Goal: Task Accomplishment & Management: Manage account settings

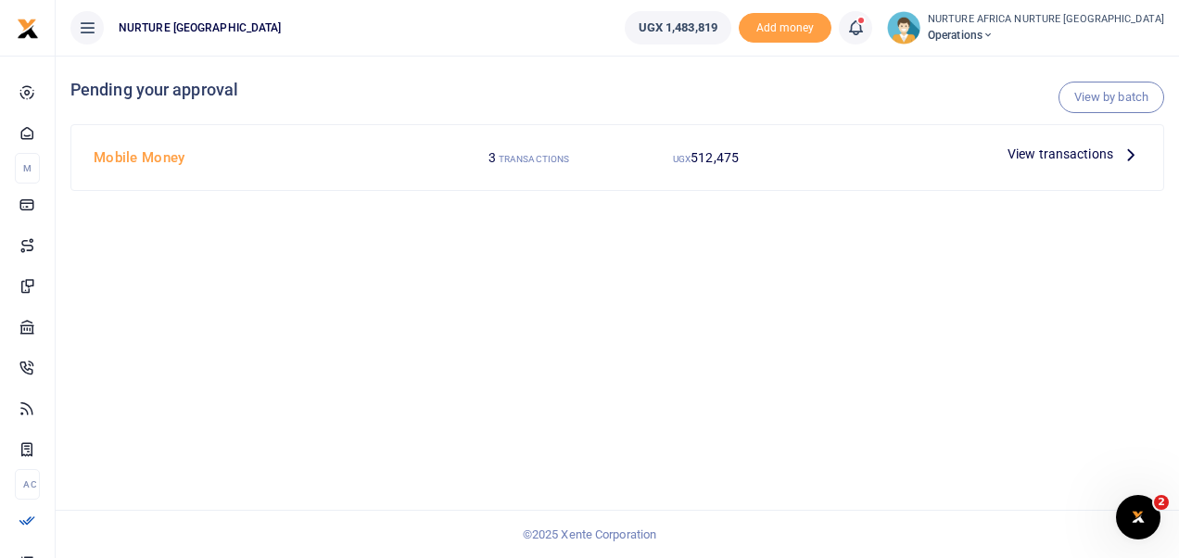
click at [1026, 150] on span "View transactions" at bounding box center [1060, 154] width 106 height 20
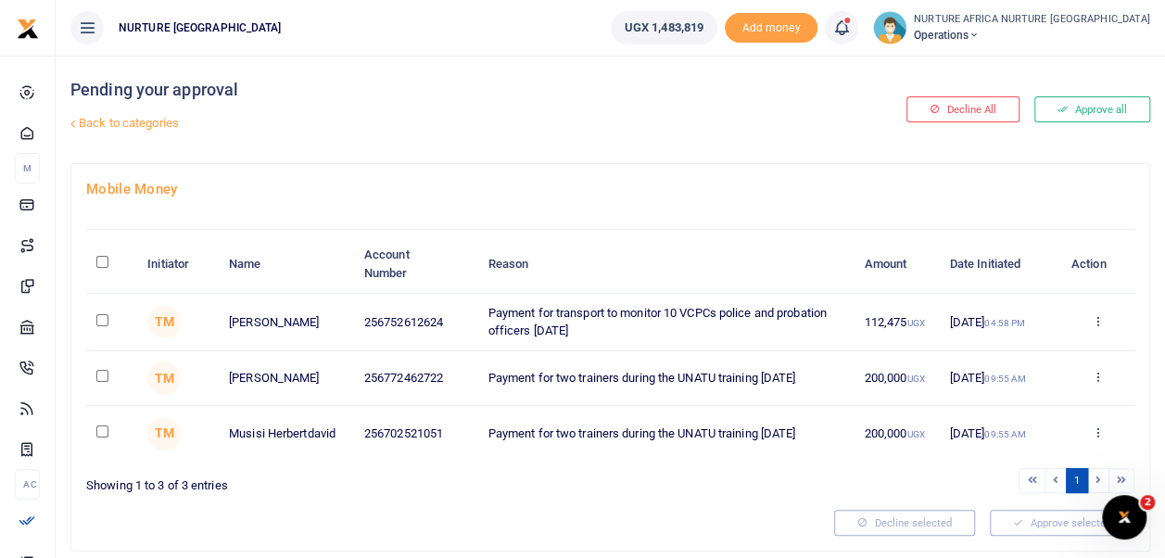
click at [101, 262] on input "\a \a : activate to sort column descending" at bounding box center [102, 262] width 12 height 12
checkbox input "true"
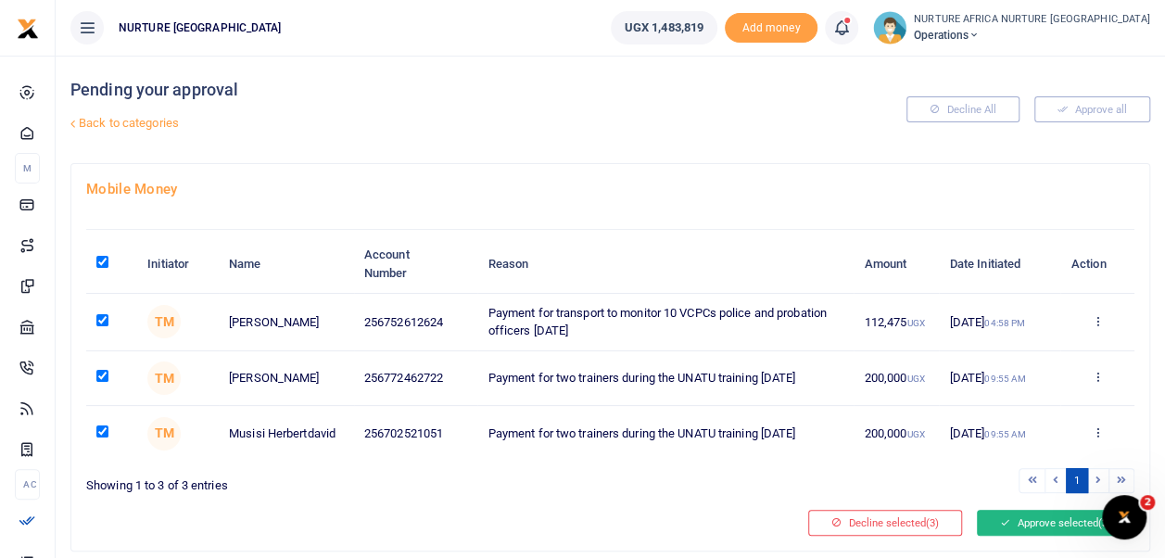
click at [1046, 521] on button "Approve selected (3)" at bounding box center [1056, 523] width 158 height 26
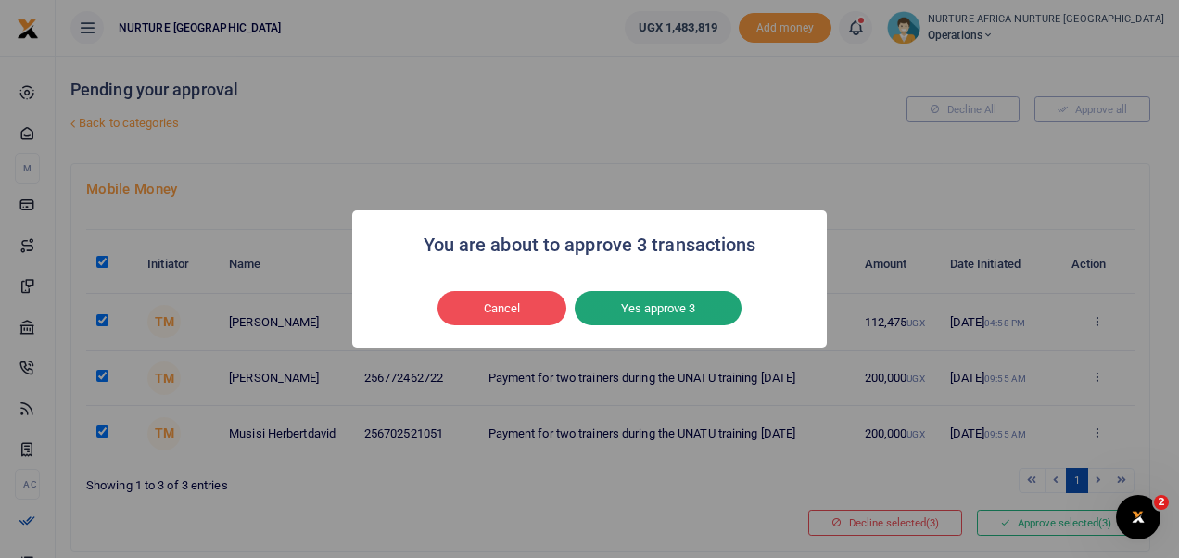
click at [691, 311] on button "Yes approve 3" at bounding box center [658, 308] width 167 height 35
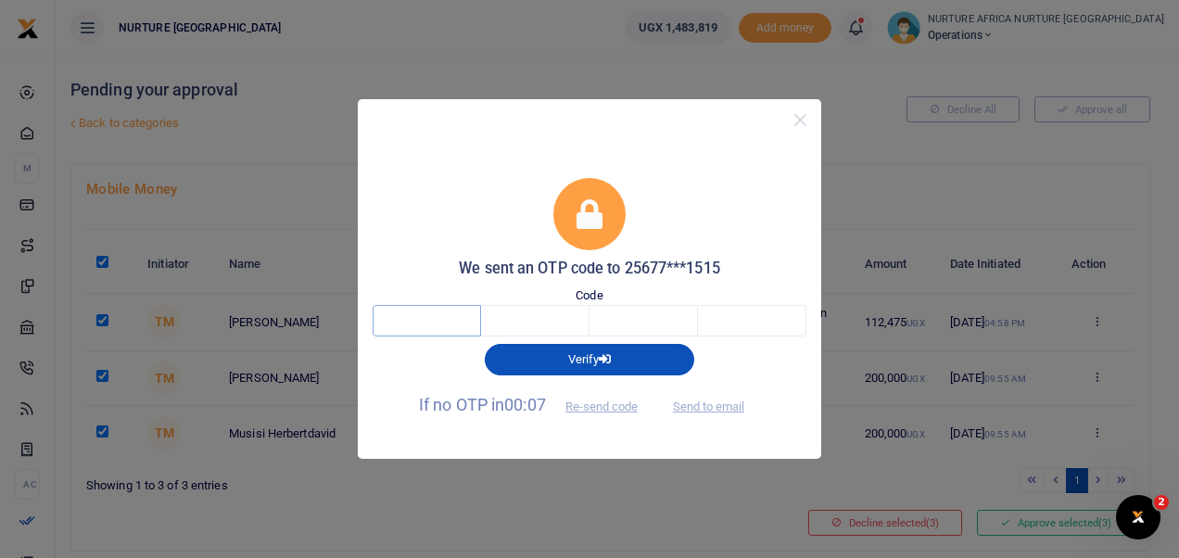
click at [443, 320] on input "text" at bounding box center [427, 321] width 108 height 32
type input "9"
type input "7"
type input "6"
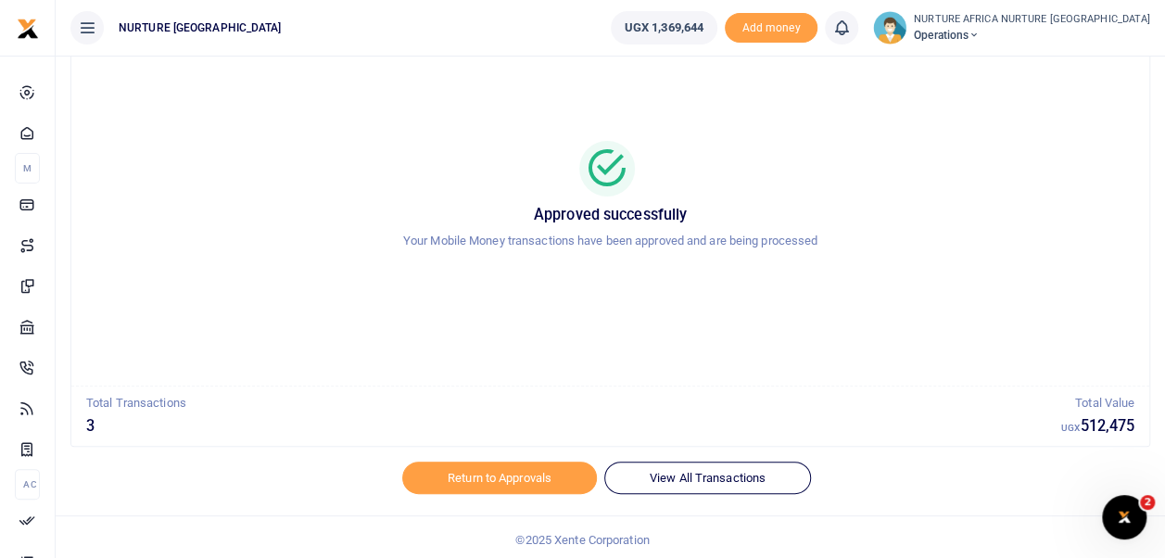
scroll to position [88, 0]
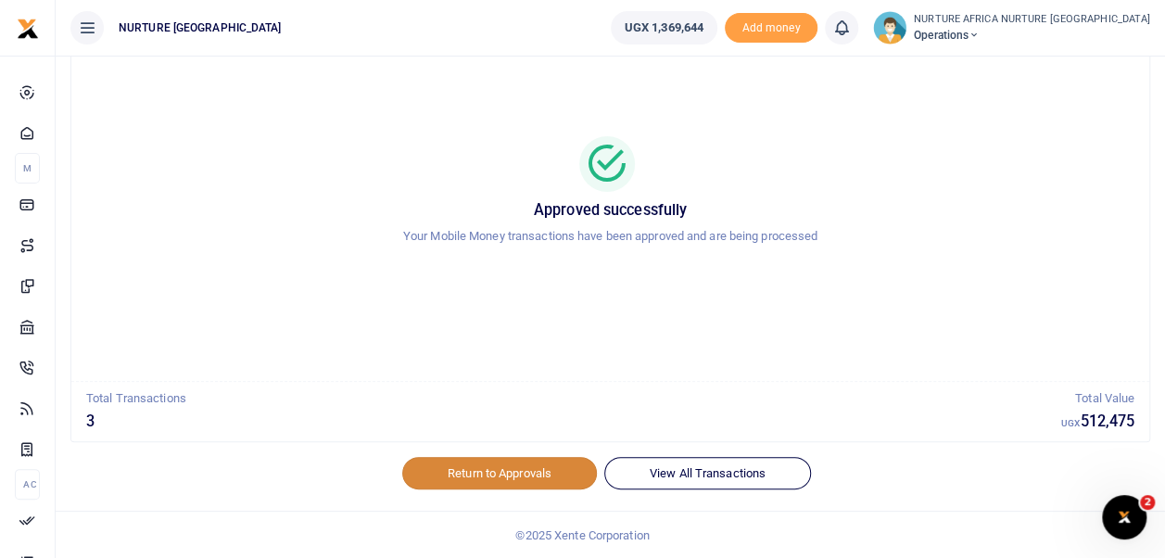
click at [549, 467] on link "Return to Approvals" at bounding box center [499, 473] width 195 height 32
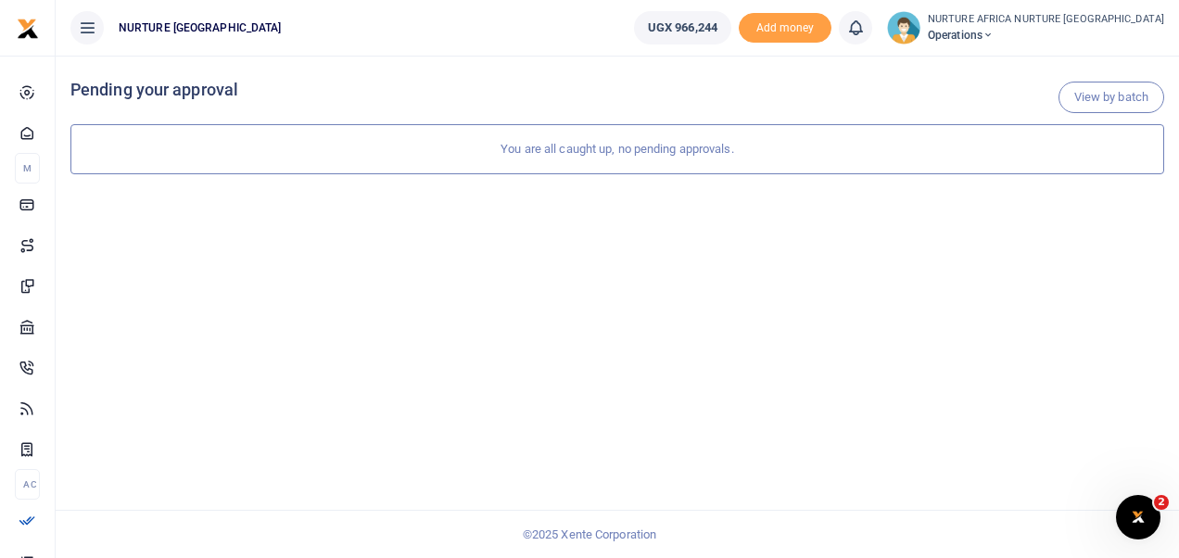
click at [717, 29] on span "UGX 966,244" at bounding box center [683, 28] width 70 height 19
